Goal: Task Accomplishment & Management: Complete application form

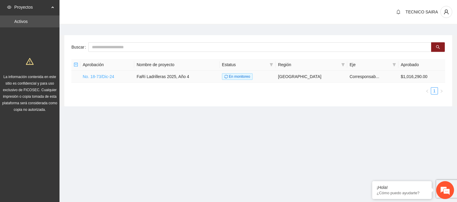
click at [102, 78] on link "No. 18-73/Dic-24" at bounding box center [99, 76] width 32 height 5
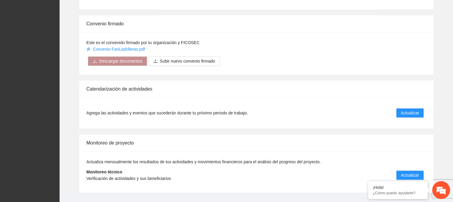
scroll to position [465, 0]
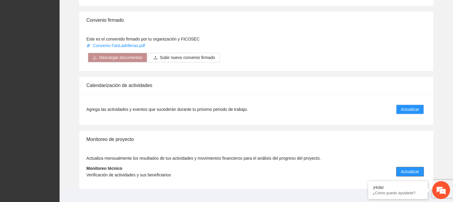
click at [406, 168] on span "Actualizar" at bounding box center [410, 171] width 18 height 7
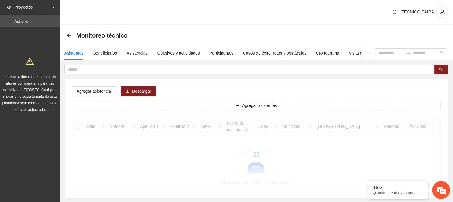
click at [406, 165] on div at bounding box center [256, 154] width 369 height 74
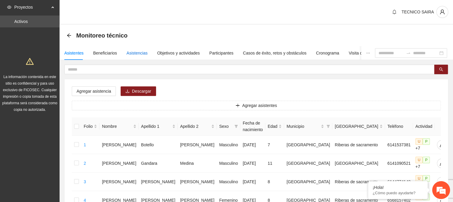
click at [136, 55] on div "Asistencias" at bounding box center [137, 53] width 21 height 7
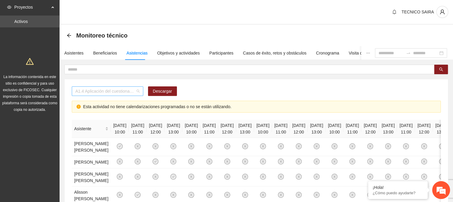
click at [141, 91] on div "A1.4 Aplicación del cuestionario MENA PRE y POST" at bounding box center [107, 91] width 71 height 10
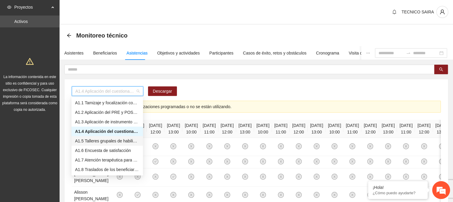
click at [106, 141] on div "A1.5 Talleres grupales de habilidades para la vida (Autoestima, Autoconocimient…" at bounding box center [107, 141] width 64 height 7
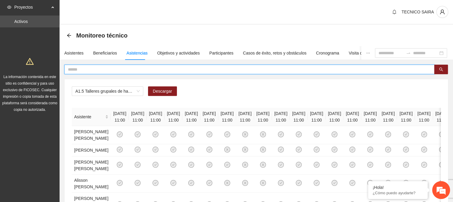
click at [94, 69] on input "text" at bounding box center [247, 69] width 358 height 7
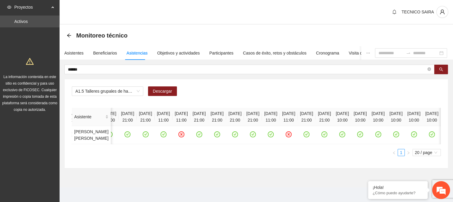
scroll to position [0, 933]
click at [112, 137] on icon "check-circle" at bounding box center [109, 134] width 5 height 5
click at [130, 137] on icon "check-circle" at bounding box center [127, 134] width 5 height 5
click at [149, 137] on icon "check-circle" at bounding box center [146, 134] width 6 height 6
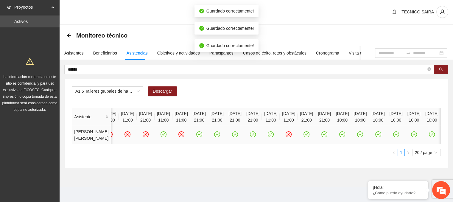
click at [166, 137] on icon "check-circle" at bounding box center [163, 134] width 5 height 5
click at [202, 137] on icon "check-circle" at bounding box center [199, 134] width 5 height 5
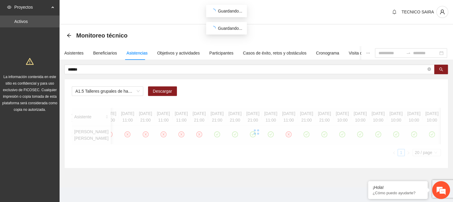
click at [434, 140] on div at bounding box center [256, 132] width 369 height 48
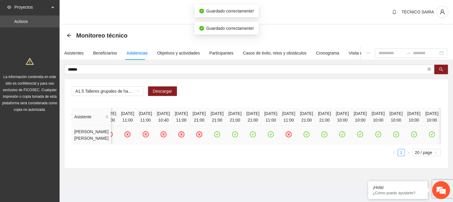
scroll to position [0, 981]
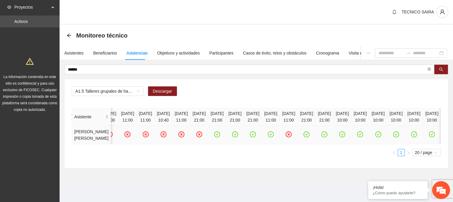
click at [220, 137] on icon "check-circle" at bounding box center [217, 134] width 5 height 5
click at [238, 137] on icon "check-circle" at bounding box center [235, 134] width 5 height 5
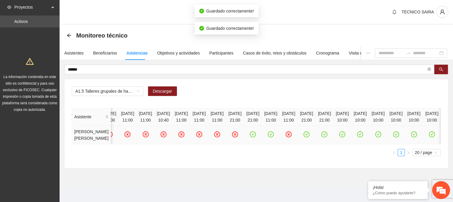
scroll to position [0, 1005]
click at [262, 144] on td at bounding box center [253, 135] width 18 height 18
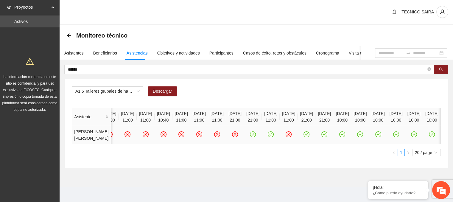
click at [254, 136] on icon "check-circle" at bounding box center [253, 134] width 3 height 2
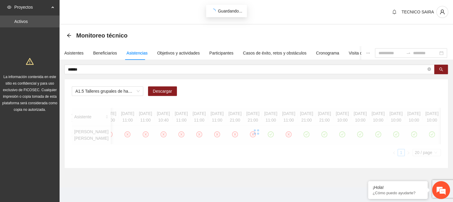
click at [437, 156] on div at bounding box center [256, 132] width 369 height 48
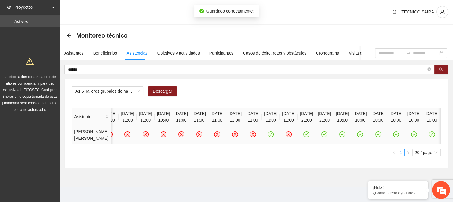
click at [273, 137] on icon "check-circle" at bounding box center [270, 134] width 5 height 5
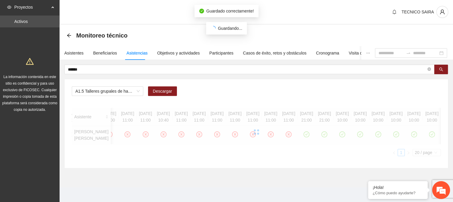
click at [438, 156] on div at bounding box center [256, 132] width 369 height 48
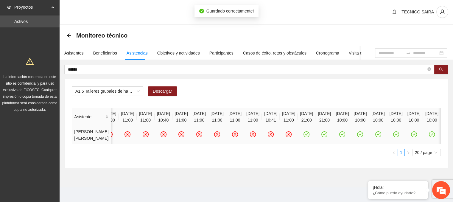
scroll to position [0, 1136]
click at [309, 137] on icon "check-circle" at bounding box center [307, 134] width 6 height 6
click at [333, 137] on td at bounding box center [324, 135] width 18 height 18
click at [323, 137] on icon "check-circle" at bounding box center [324, 134] width 6 height 6
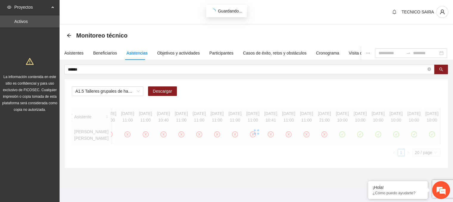
click at [383, 156] on div at bounding box center [256, 132] width 369 height 48
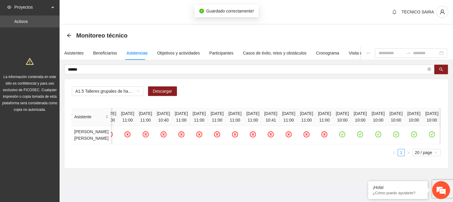
drag, startPoint x: 371, startPoint y: 156, endPoint x: 386, endPoint y: 160, distance: 15.2
click at [386, 144] on div "Asistente 04/02/2025 11:00 07/02/2025 11:00 17/02/2025 11:00 18/02/2025 11:00 2…" at bounding box center [256, 126] width 369 height 36
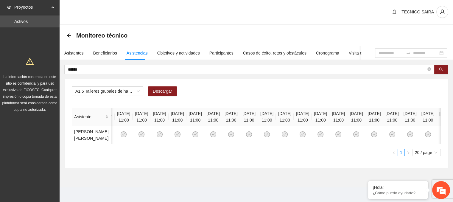
scroll to position [0, 250]
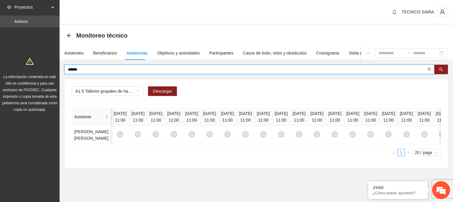
click at [91, 69] on input "******" at bounding box center [247, 69] width 358 height 7
type input "*"
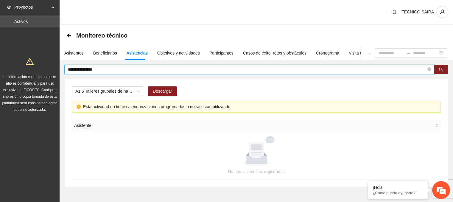
scroll to position [0, 0]
click at [139, 91] on span "A1.5 Talleres grupales de habilidades para la vida (Autoestima, Autoconocimient…" at bounding box center [107, 91] width 64 height 9
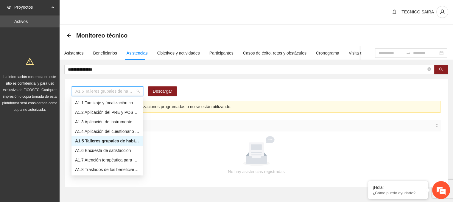
click at [116, 141] on div "A1.5 Talleres grupales de habilidades para la vida (Autoestima, Autoconocimient…" at bounding box center [107, 141] width 64 height 7
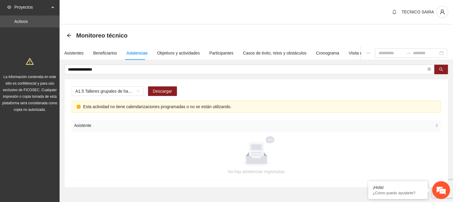
click at [140, 53] on div "Asistencias" at bounding box center [137, 53] width 21 height 7
click at [138, 90] on span "A1.5 Talleres grupales de habilidades para la vida (Autoestima, Autoconocimient…" at bounding box center [107, 91] width 64 height 9
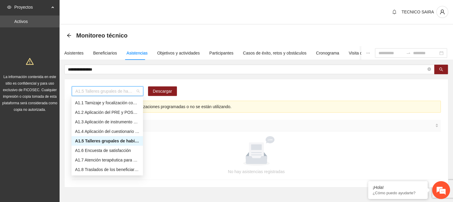
click at [120, 141] on div "A1.5 Talleres grupales de habilidades para la vida (Autoestima, Autoconocimient…" at bounding box center [107, 141] width 64 height 7
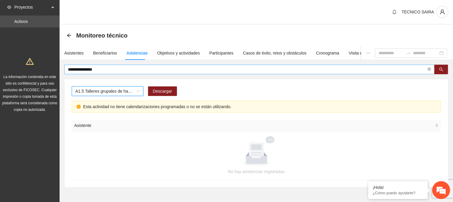
click at [111, 66] on input "**********" at bounding box center [247, 69] width 358 height 7
click at [142, 71] on input "**********" at bounding box center [247, 69] width 358 height 7
click at [440, 69] on icon "search" at bounding box center [441, 69] width 4 height 4
click at [141, 71] on input "**********" at bounding box center [247, 69] width 358 height 7
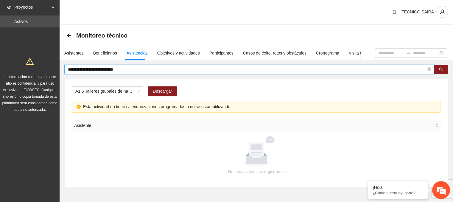
click at [143, 69] on input "**********" at bounding box center [247, 69] width 358 height 7
click at [142, 71] on input "**********" at bounding box center [247, 69] width 358 height 7
click at [138, 90] on span "A1.5 Talleres grupales de habilidades para la vida (Autoestima, Autoconocimient…" at bounding box center [107, 91] width 64 height 9
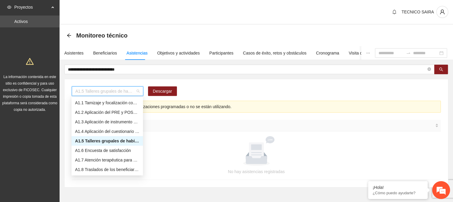
click at [128, 141] on div "A1.5 Talleres grupales de habilidades para la vida (Autoestima, Autoconocimient…" at bounding box center [107, 141] width 64 height 7
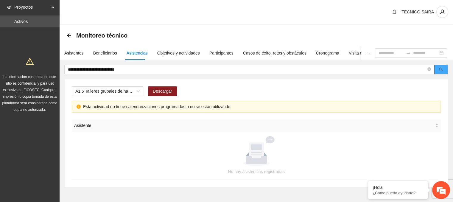
click at [438, 69] on button "button" at bounding box center [441, 70] width 14 height 10
click at [134, 28] on div "Monitoreo técnico" at bounding box center [256, 35] width 393 height 21
click at [138, 92] on span "A1.5 Talleres grupales de habilidades para la vida (Autoestima, Autoconocimient…" at bounding box center [107, 91] width 64 height 9
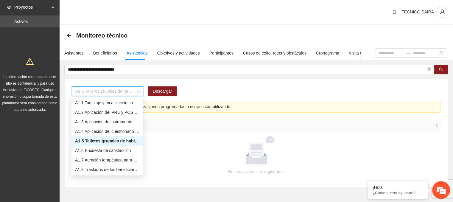
click at [112, 138] on div "A1.5 Talleres grupales de habilidades para la vida (Autoestima, Autoconocimient…" at bounding box center [107, 141] width 64 height 7
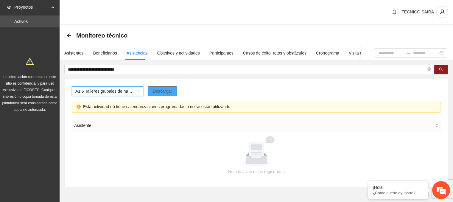
click at [161, 90] on span "Descargar" at bounding box center [162, 91] width 19 height 7
click at [140, 67] on input "**********" at bounding box center [247, 69] width 358 height 7
click at [138, 73] on span "**********" at bounding box center [249, 70] width 370 height 10
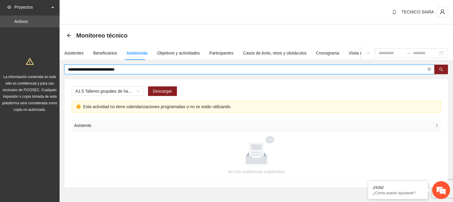
click at [138, 70] on input "**********" at bounding box center [247, 69] width 358 height 7
type input "*"
type input "**********"
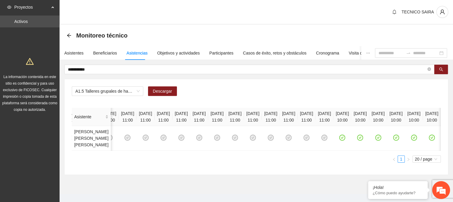
scroll to position [0, 848]
click at [75, 54] on div "Asistentes" at bounding box center [73, 53] width 19 height 7
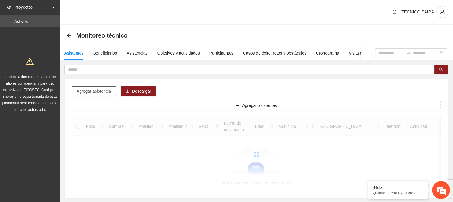
click at [108, 91] on span "Agregar asistencia" at bounding box center [94, 91] width 35 height 7
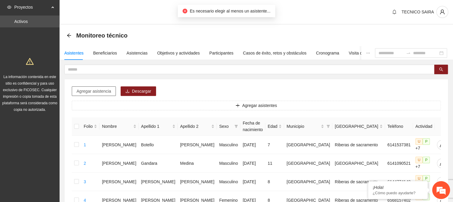
click at [111, 93] on button "Agregar asistencia" at bounding box center [94, 91] width 44 height 10
click at [82, 74] on span at bounding box center [249, 70] width 370 height 10
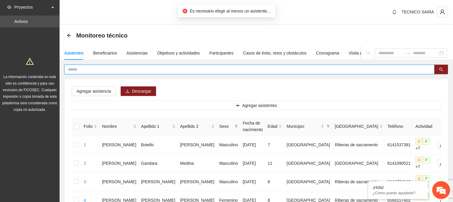
click at [79, 69] on input "text" at bounding box center [247, 69] width 358 height 7
type input "**********"
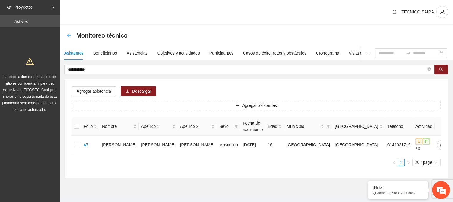
click at [69, 36] on icon "arrow-left" at bounding box center [69, 35] width 5 height 5
